Goal: Task Accomplishment & Management: Manage account settings

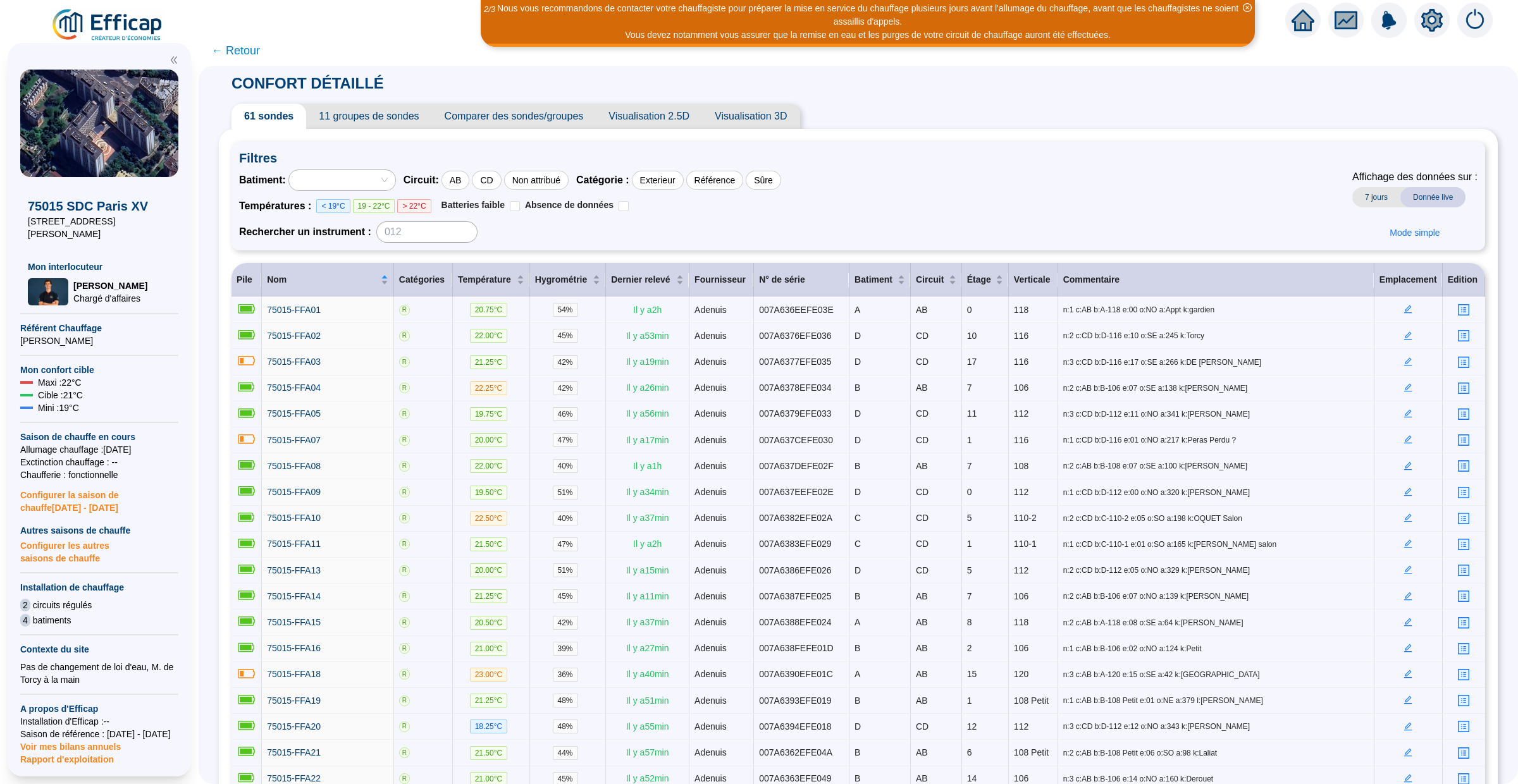
click at [1298, 25] on icon "home" at bounding box center [1303, 21] width 23 height 18
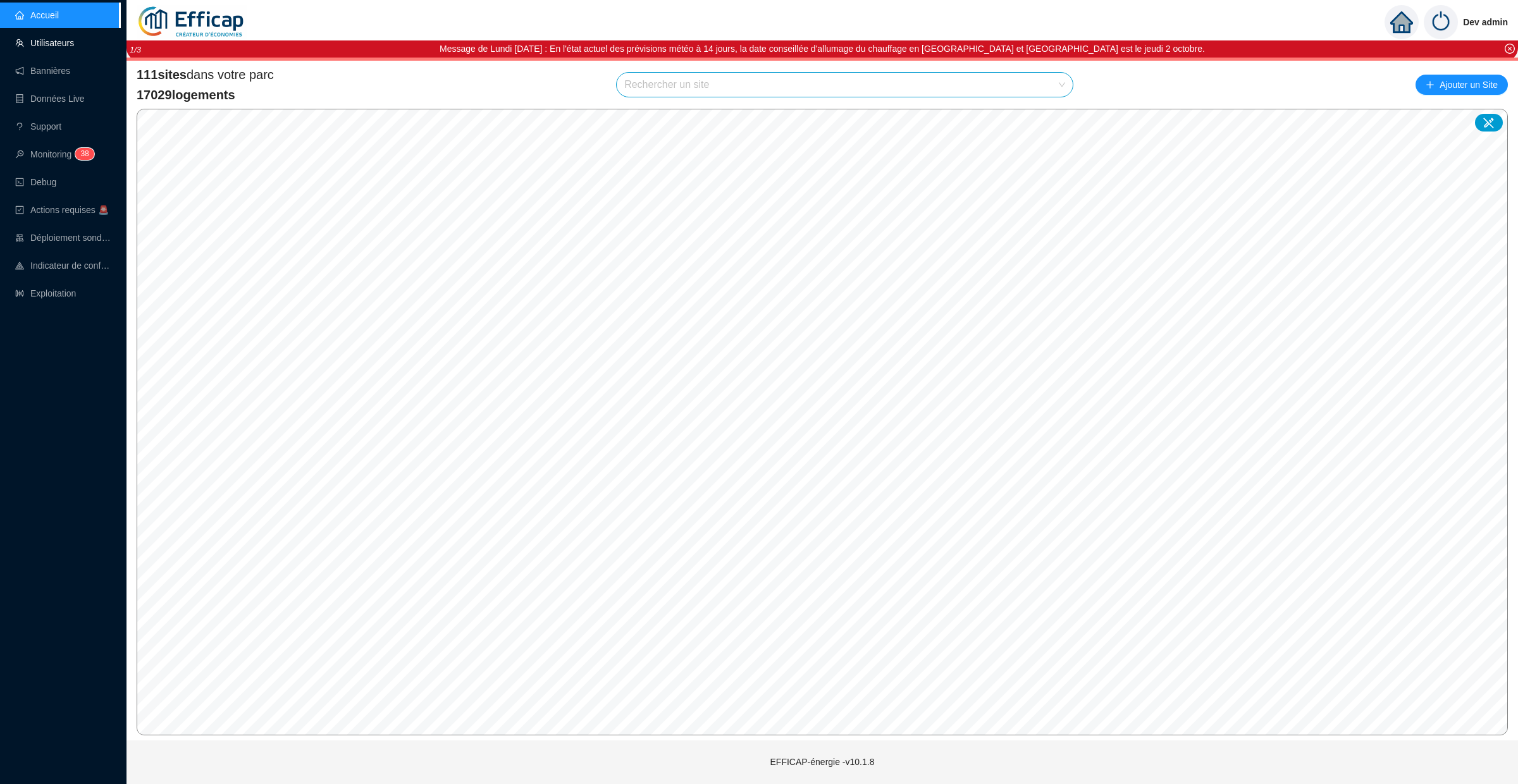
click at [53, 44] on link "Utilisateurs" at bounding box center [44, 43] width 59 height 10
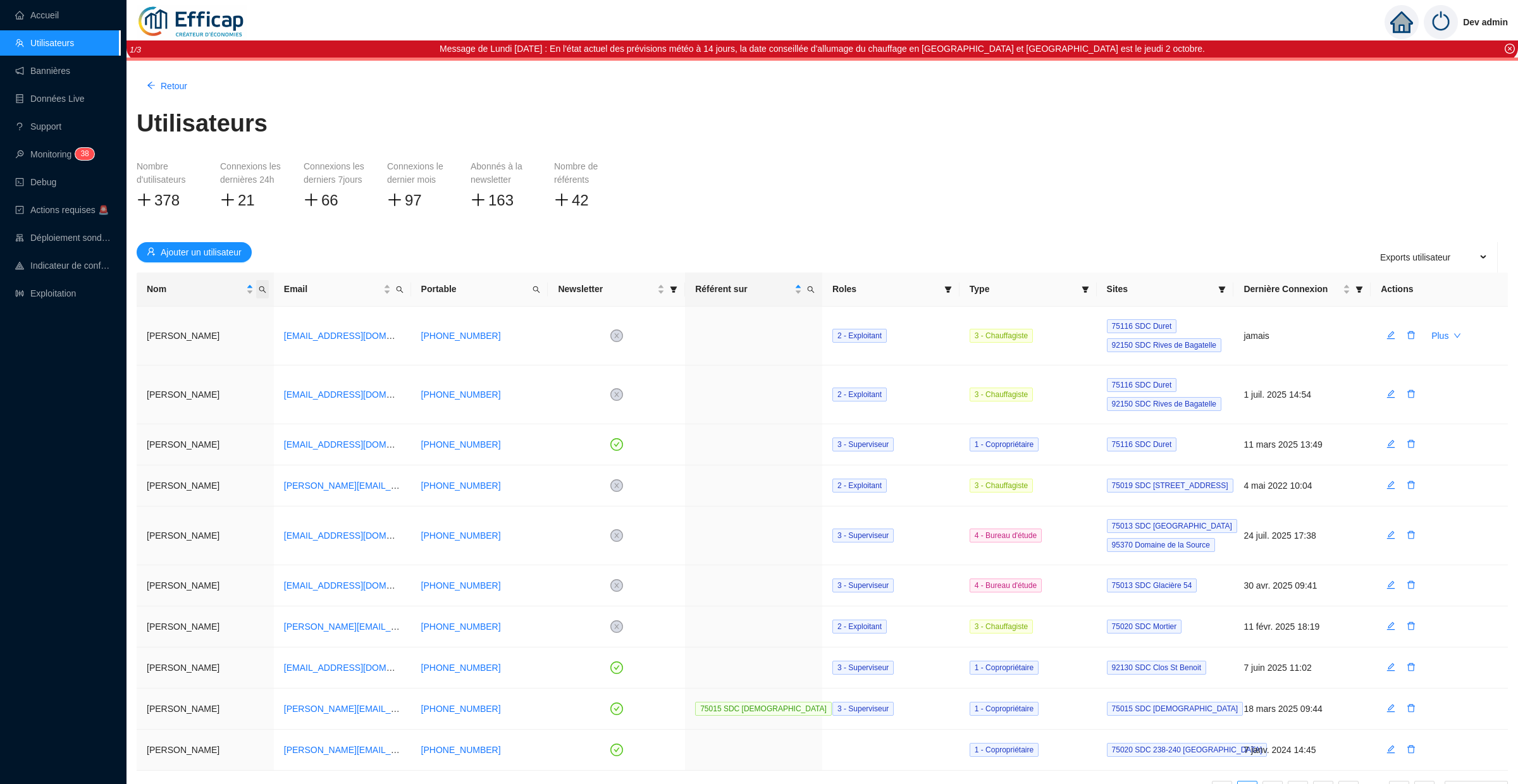
click at [263, 287] on icon "search" at bounding box center [262, 289] width 7 height 7
type input "marc"
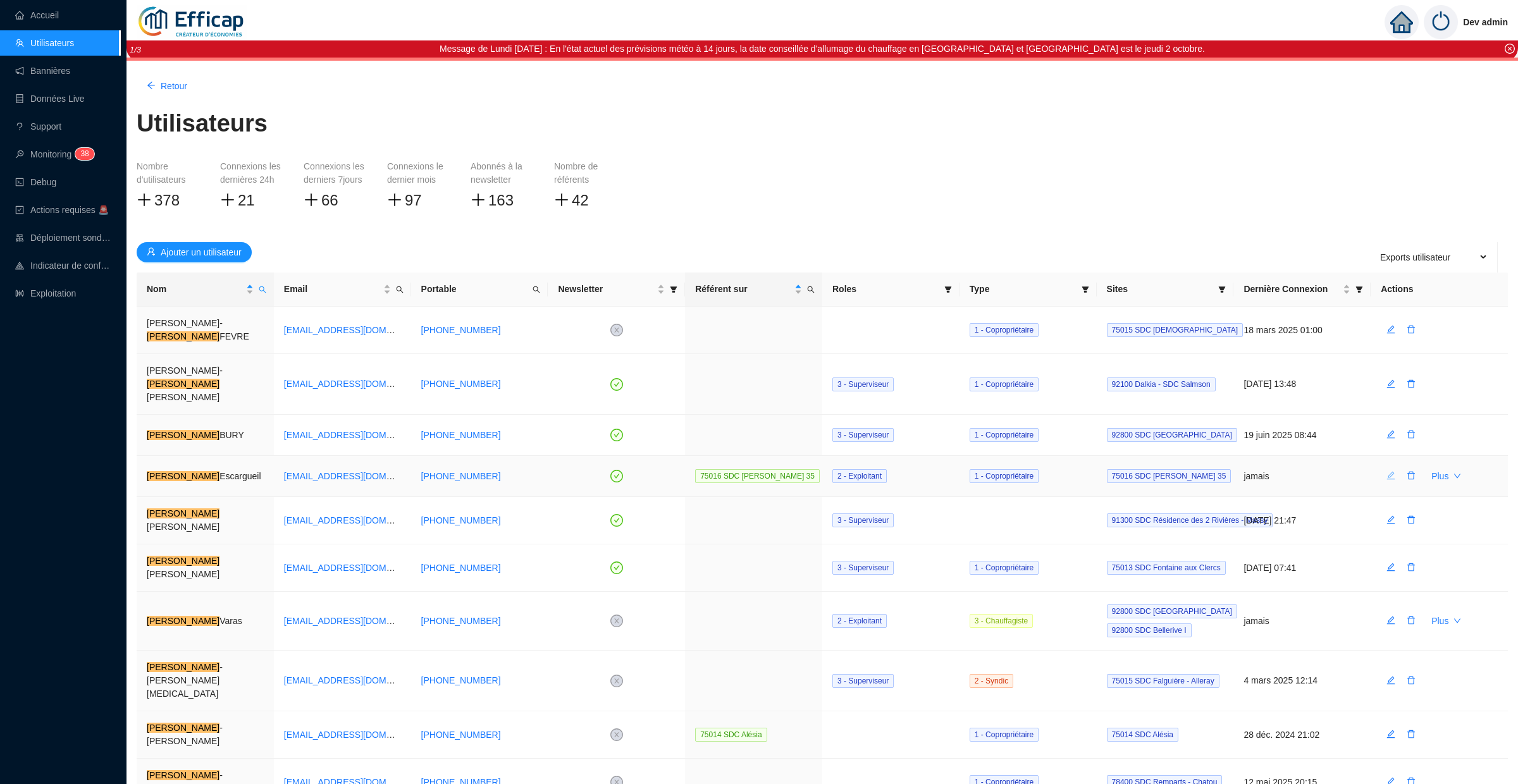
click at [1395, 471] on icon "edit" at bounding box center [1391, 475] width 9 height 9
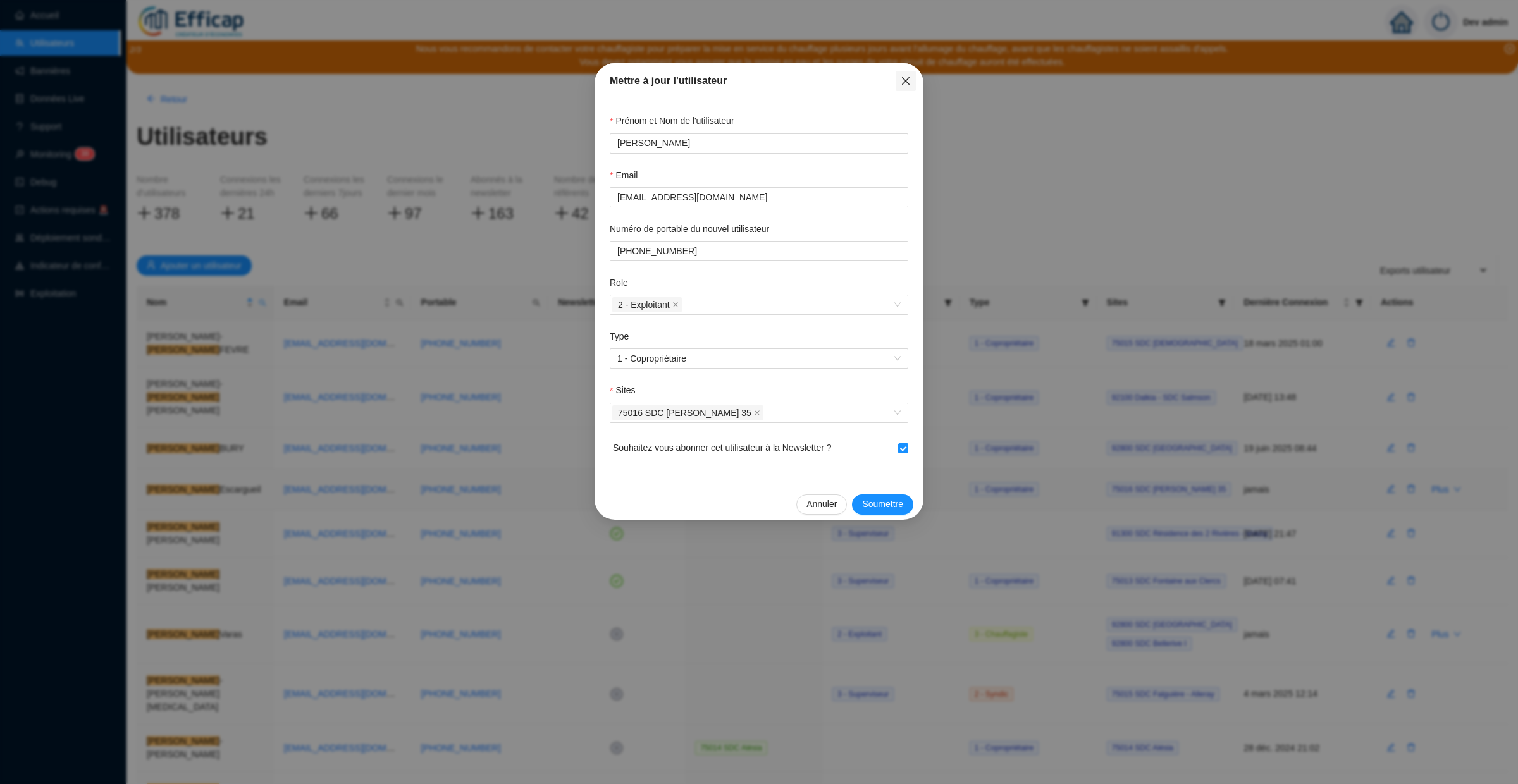
click at [909, 78] on icon "close" at bounding box center [905, 81] width 10 height 10
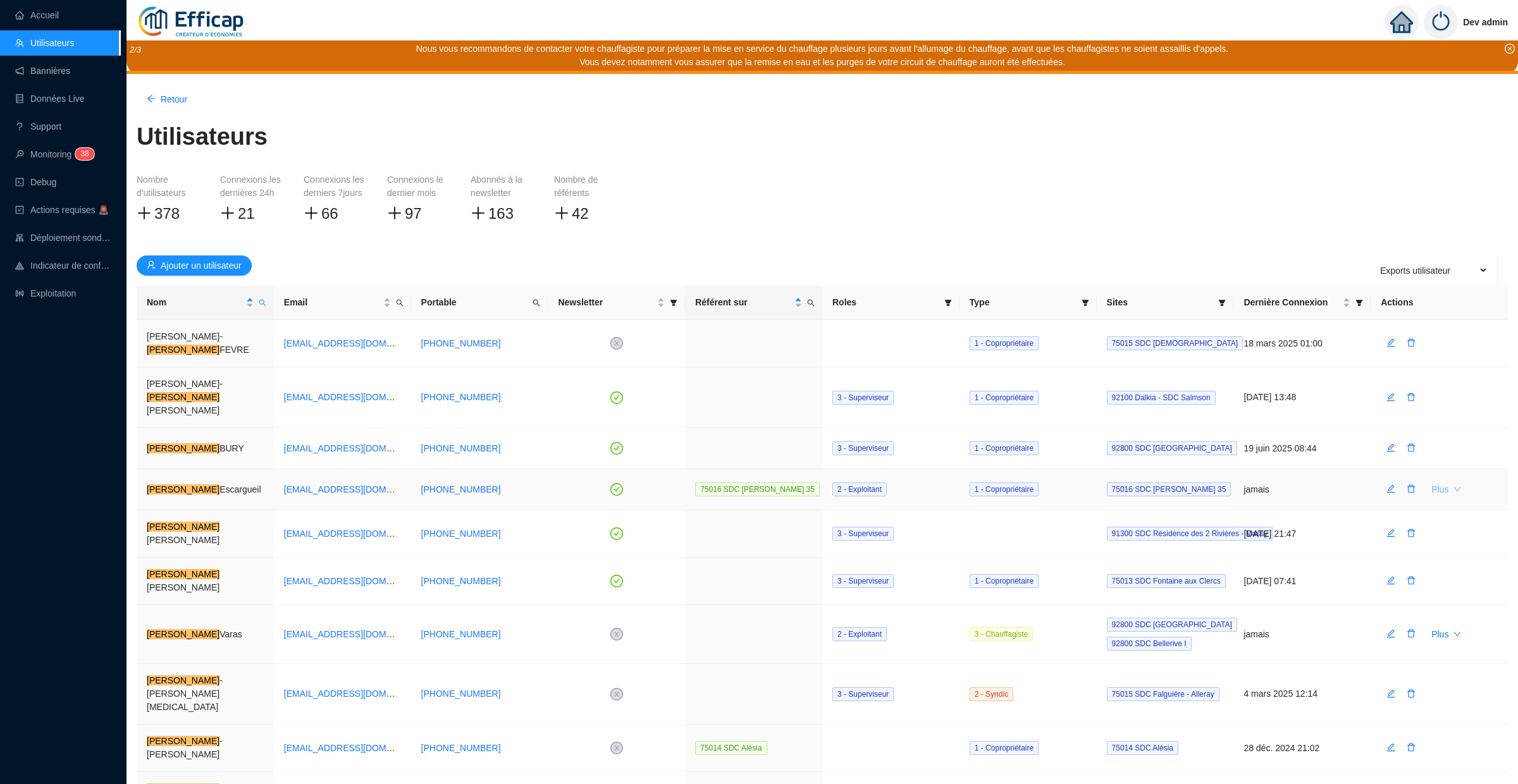
click at [1447, 483] on span "Plus" at bounding box center [1439, 490] width 17 height 13
click at [1429, 496] on span "Initialisation du mot de passe" at bounding box center [1394, 492] width 114 height 13
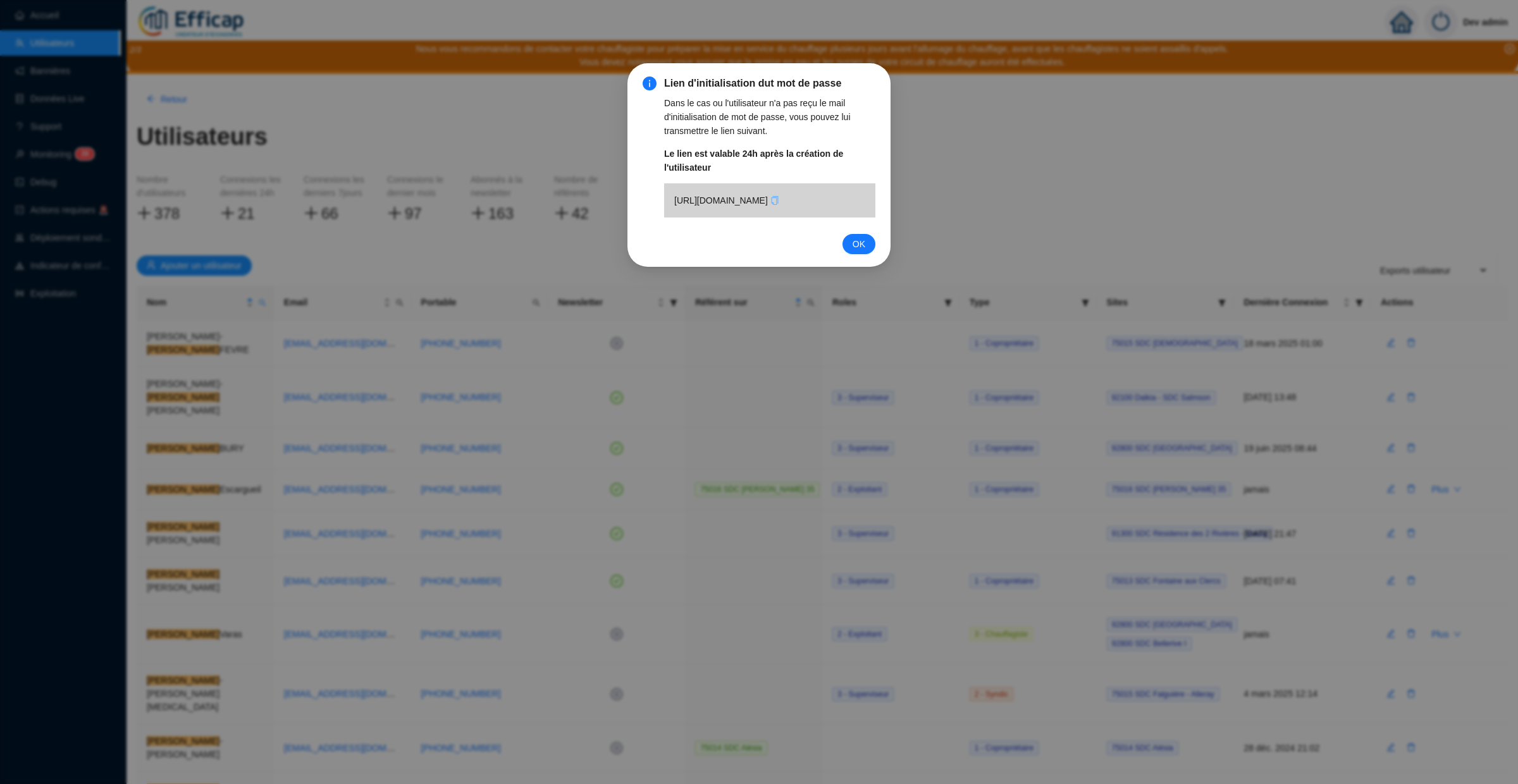
click at [771, 205] on icon "copy" at bounding box center [775, 200] width 9 height 9
click at [861, 251] on span "OK" at bounding box center [859, 243] width 12 height 14
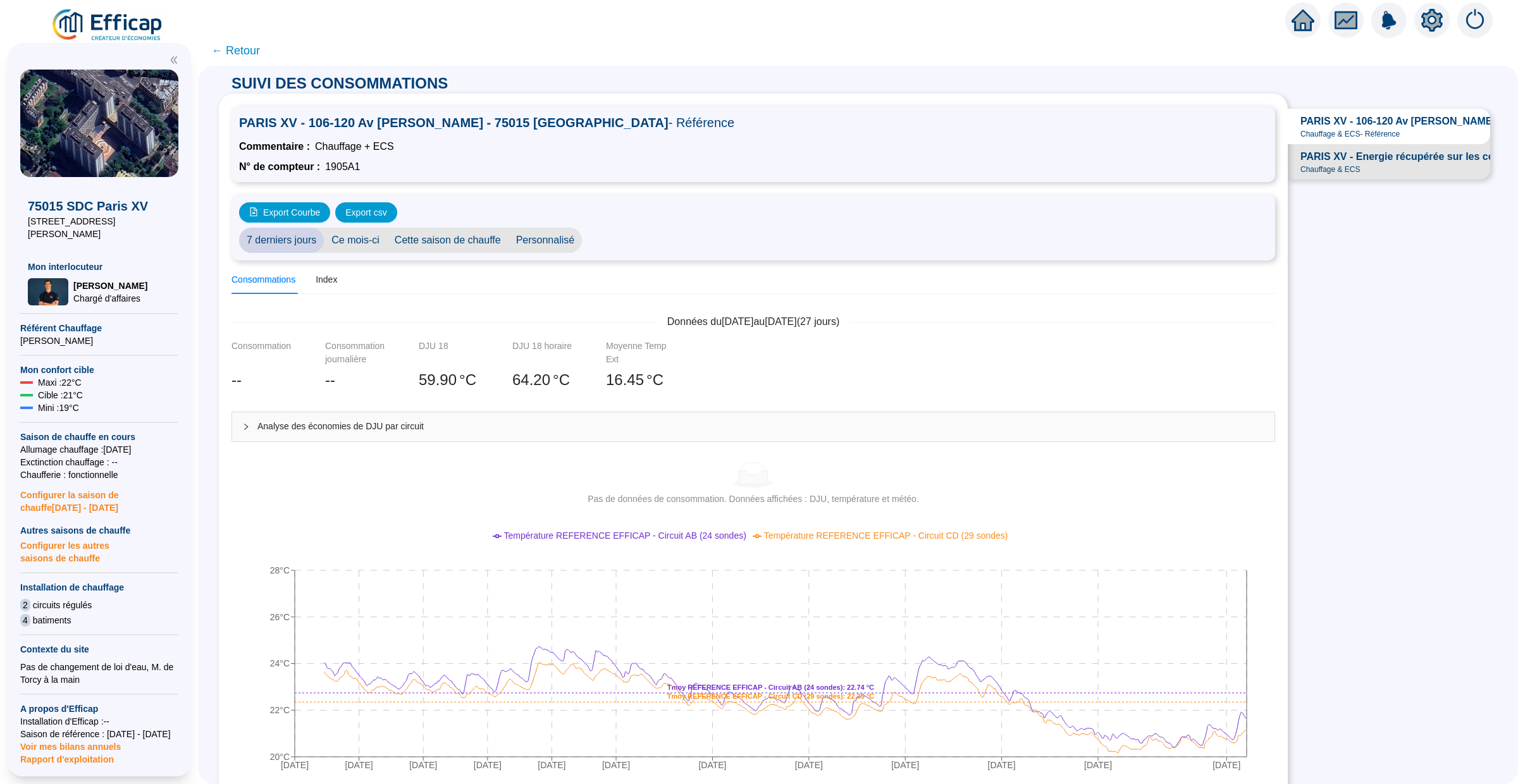
scroll to position [15, 0]
